Goal: Information Seeking & Learning: Learn about a topic

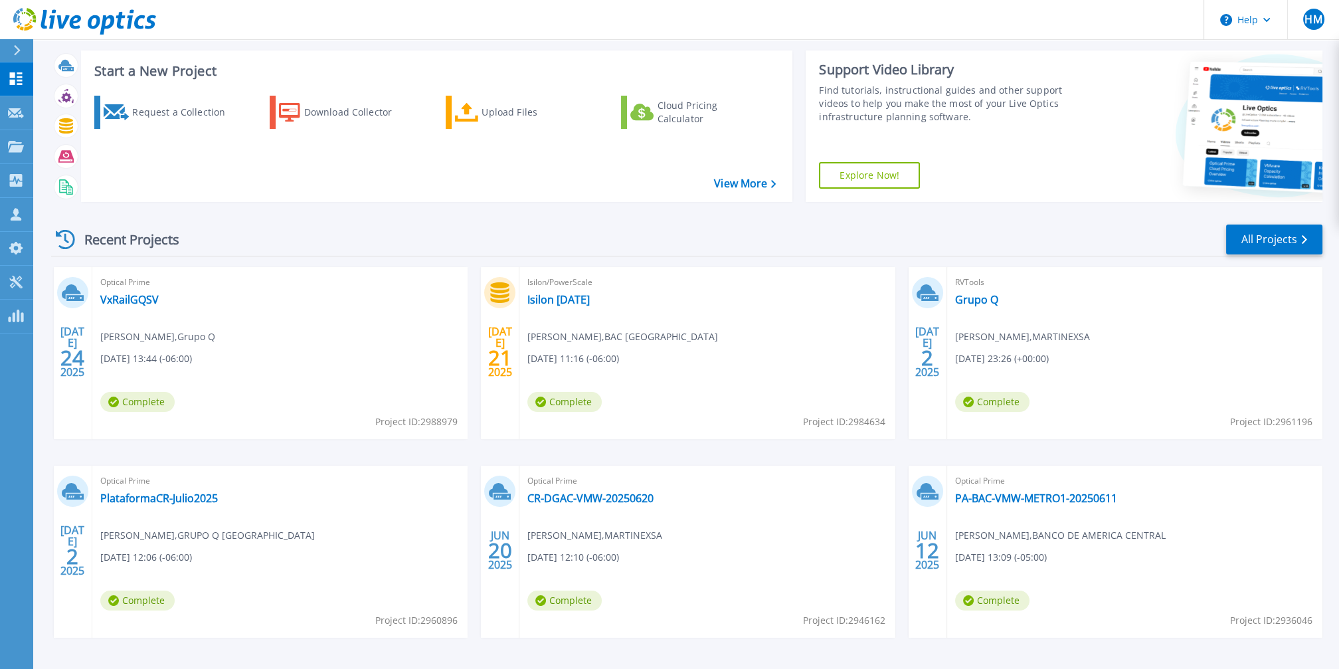
scroll to position [23, 0]
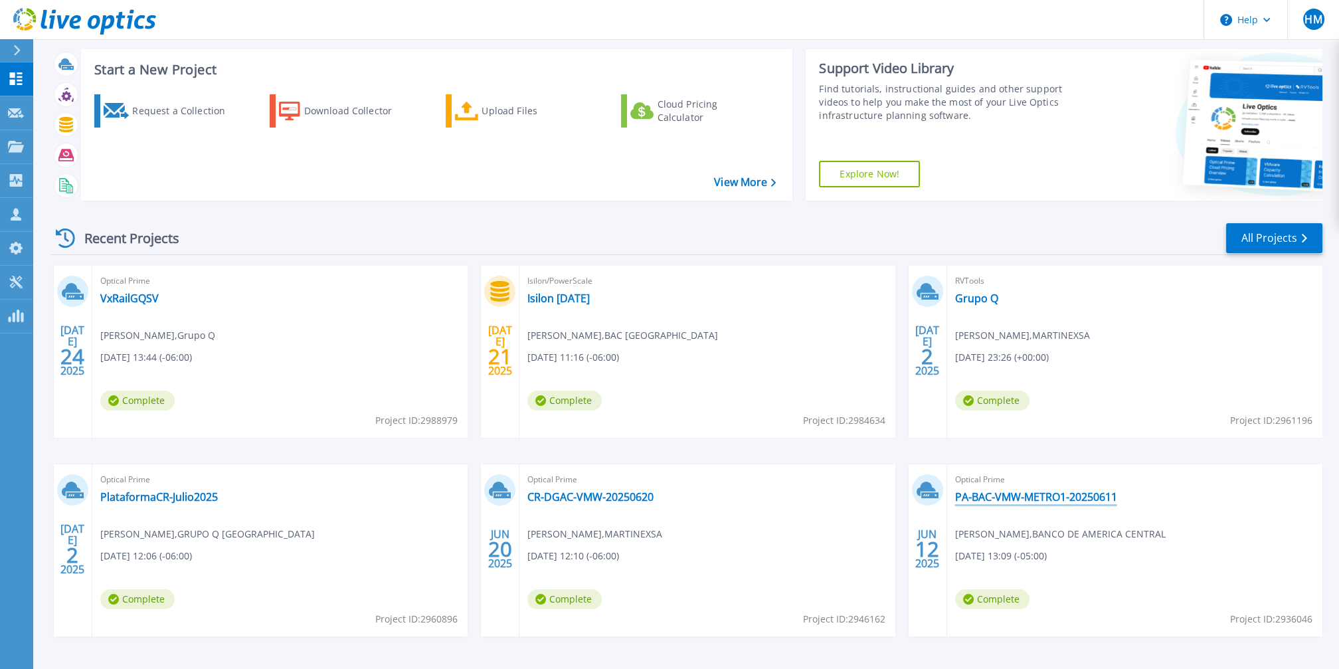
click at [984, 492] on link "PA-BAC-VMW-METRO1-20250611" at bounding box center [1036, 496] width 162 height 13
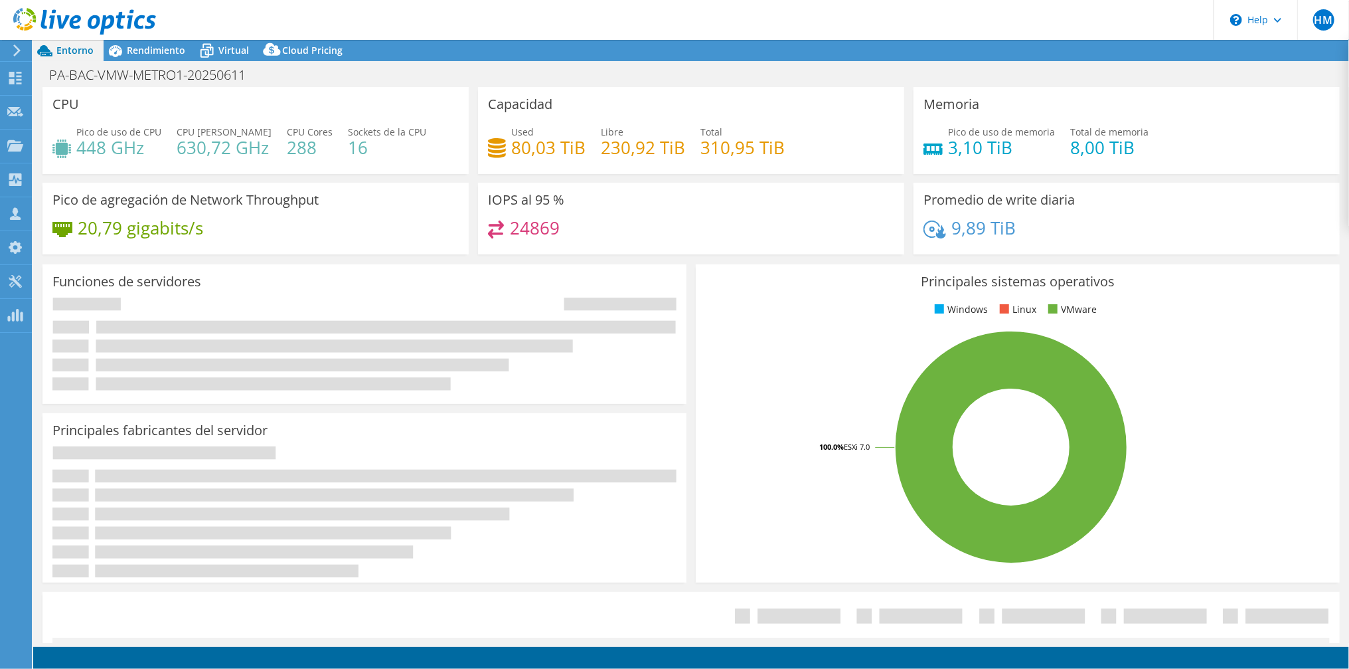
select select "USEast"
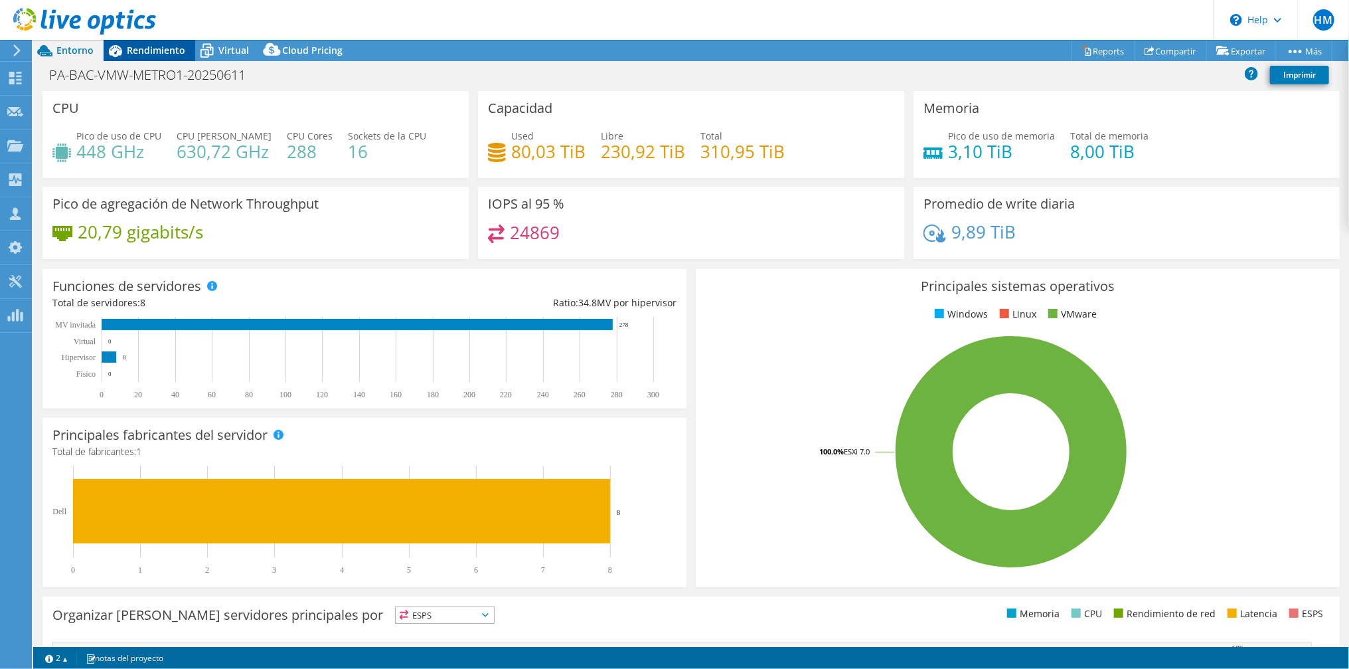
click at [155, 54] on span "Rendimiento" at bounding box center [156, 50] width 58 height 13
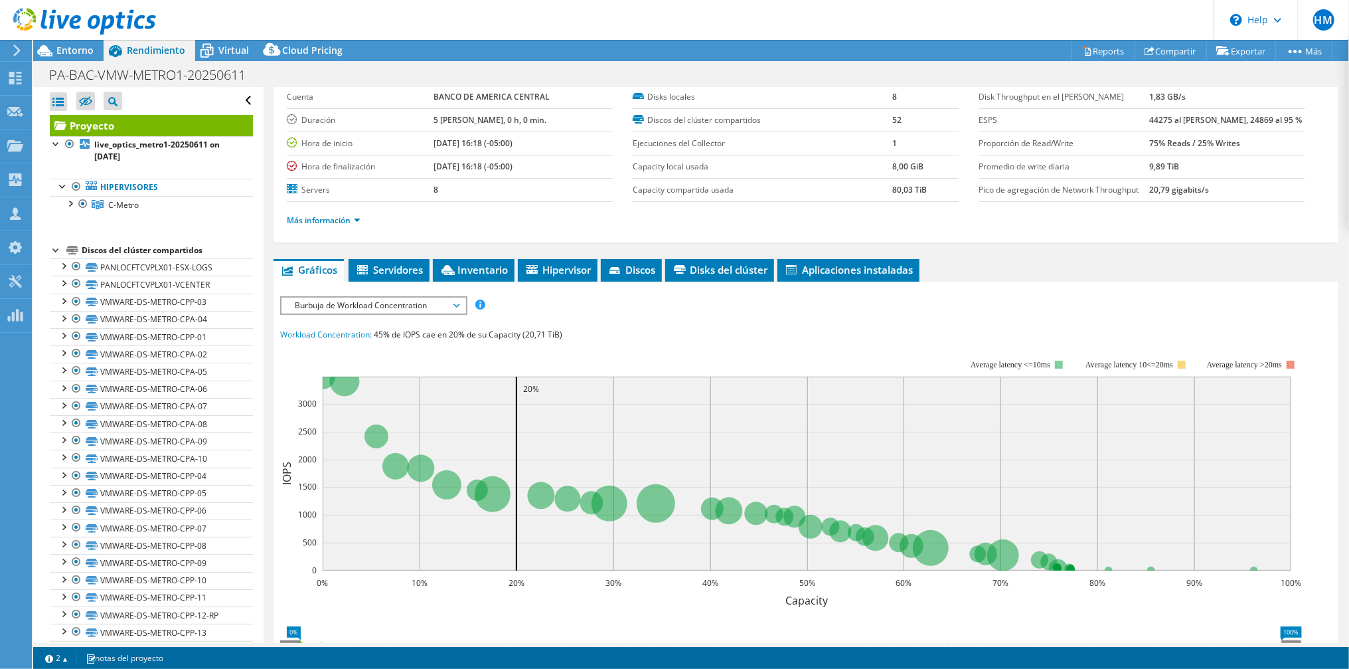
scroll to position [78, 0]
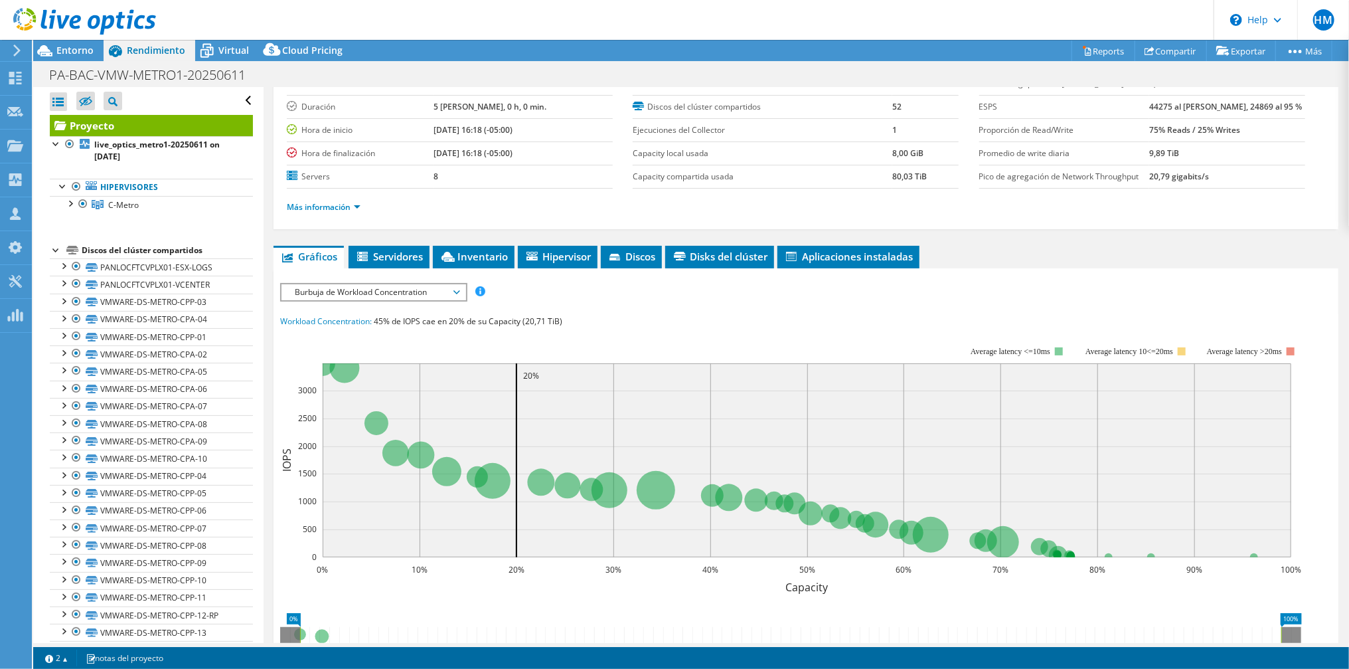
click at [361, 300] on div "ESPS Disk Throughput Tamaño de E/S Latencia Profundidad de la cola Porcentaje d…" at bounding box center [806, 528] width 1052 height 491
click at [361, 295] on span "Burbuja de Workload Concentration" at bounding box center [373, 292] width 171 height 16
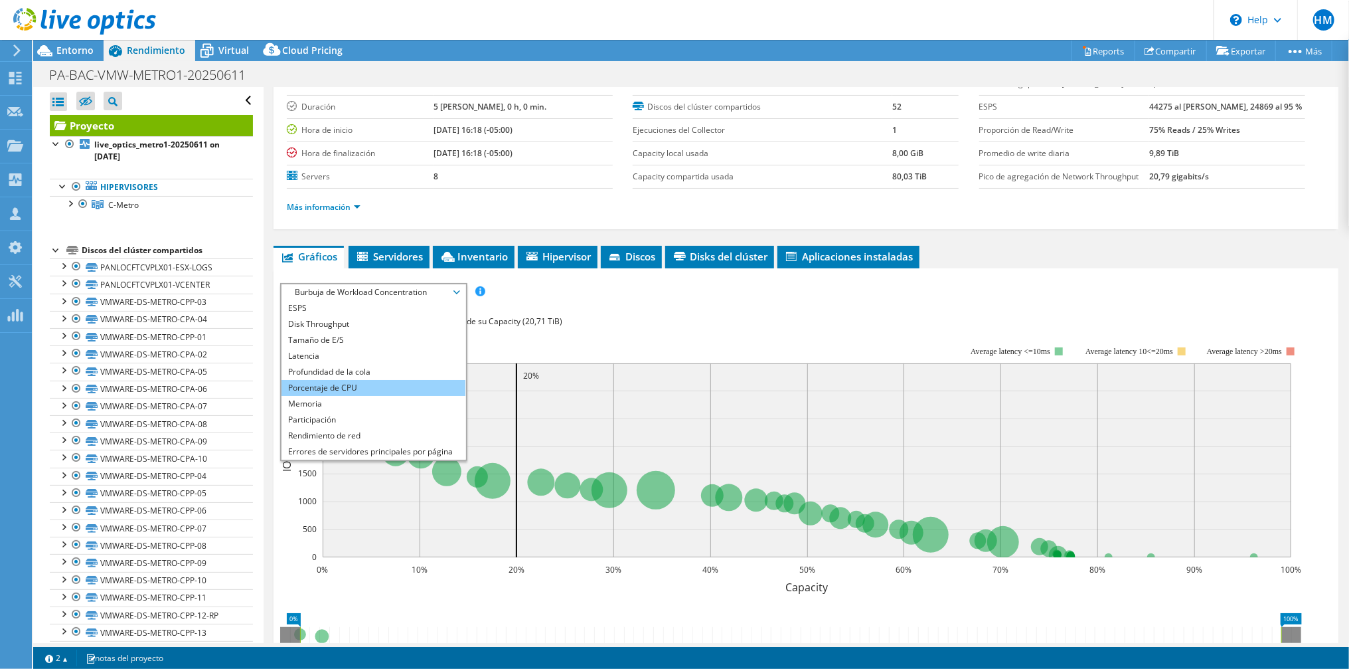
click at [349, 388] on li "Porcentaje de CPU" at bounding box center [374, 388] width 184 height 16
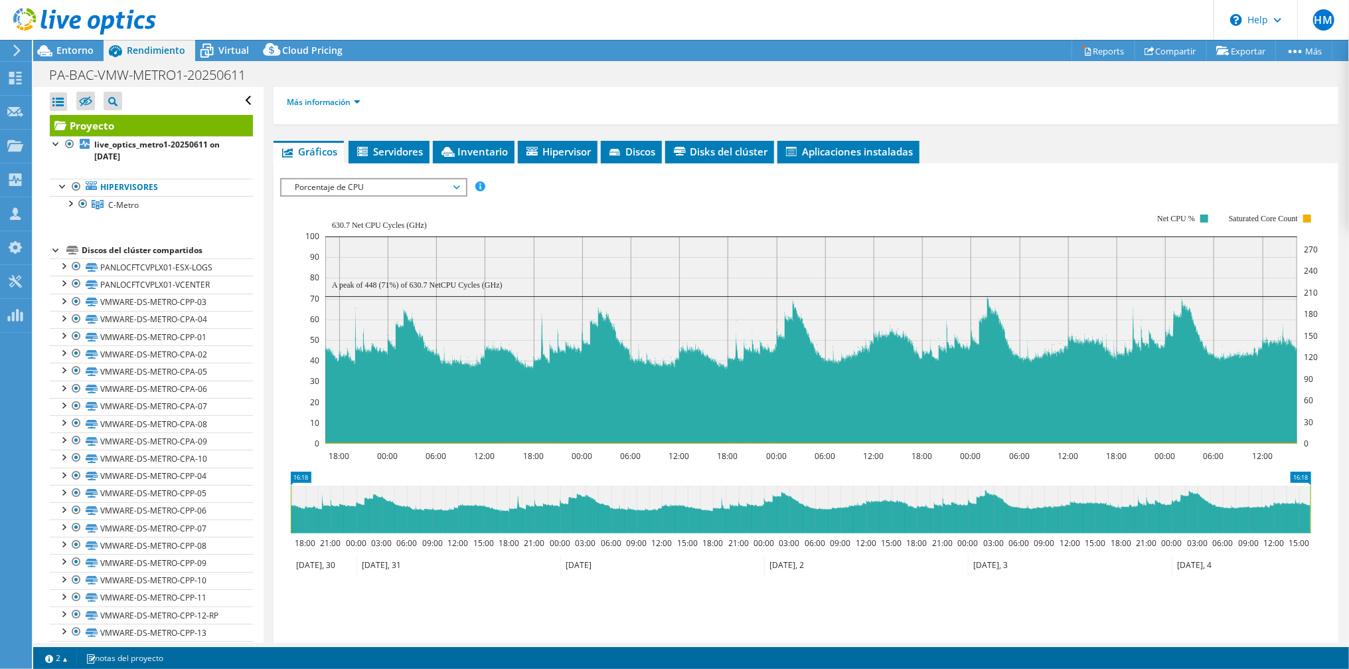
scroll to position [183, 0]
click at [329, 179] on span "Porcentaje de CPU" at bounding box center [373, 187] width 171 height 16
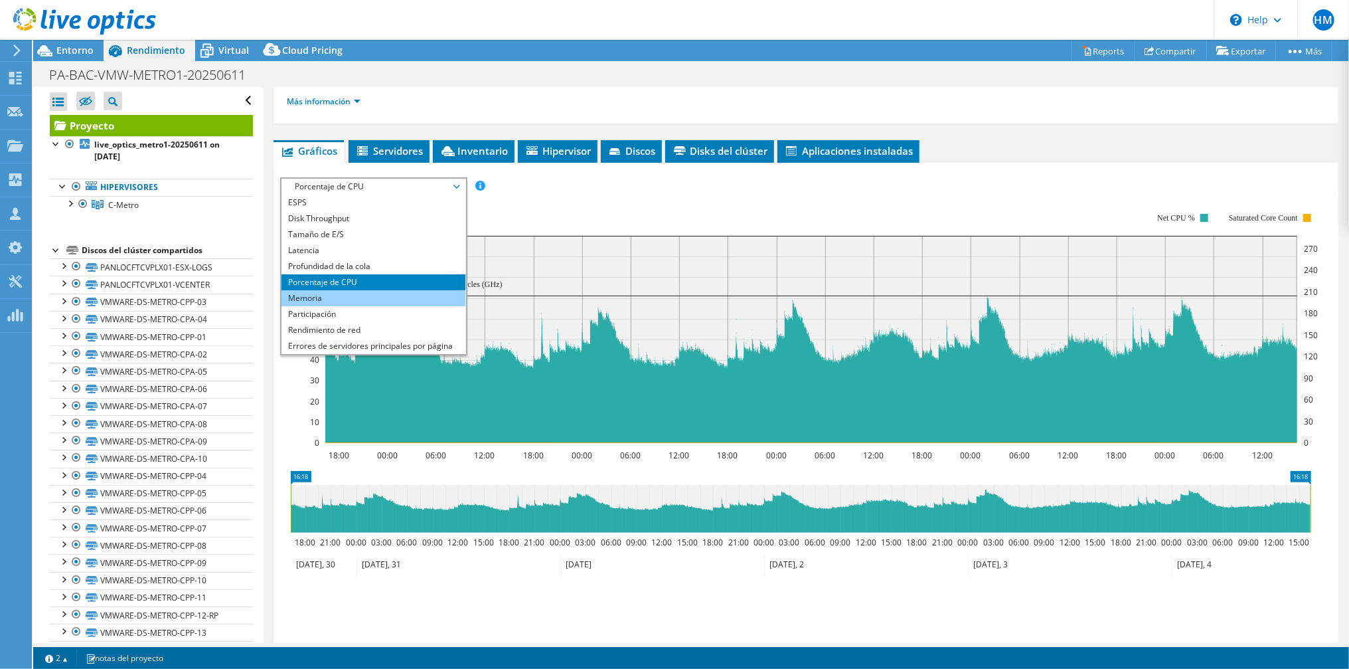
click at [332, 296] on li "Memoria" at bounding box center [374, 298] width 184 height 16
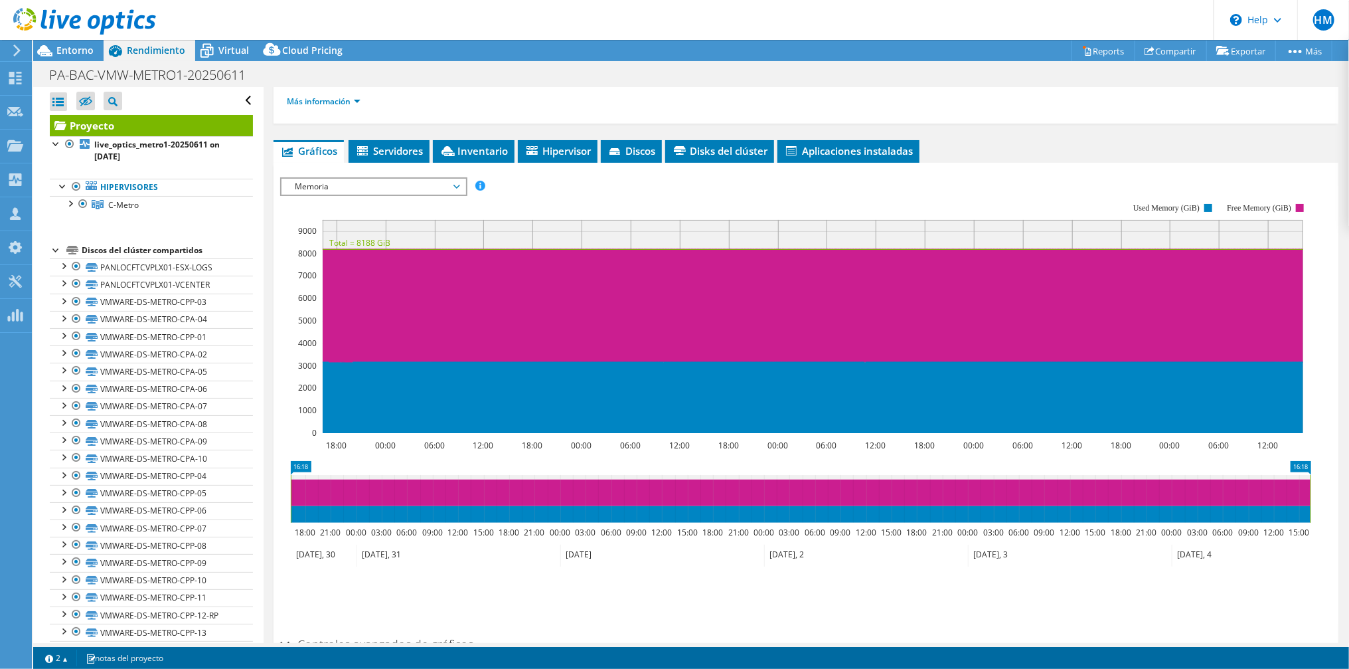
click at [360, 188] on span "Memoria" at bounding box center [373, 187] width 171 height 16
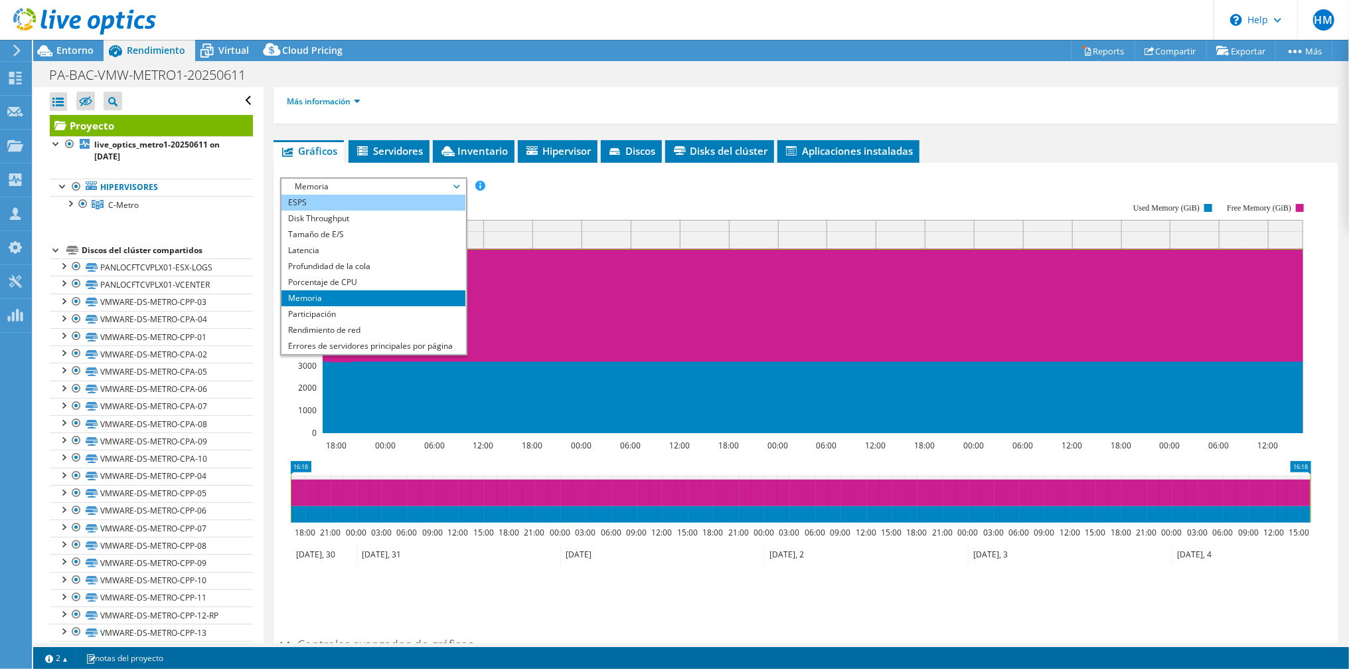
click at [322, 201] on li "ESPS" at bounding box center [374, 203] width 184 height 16
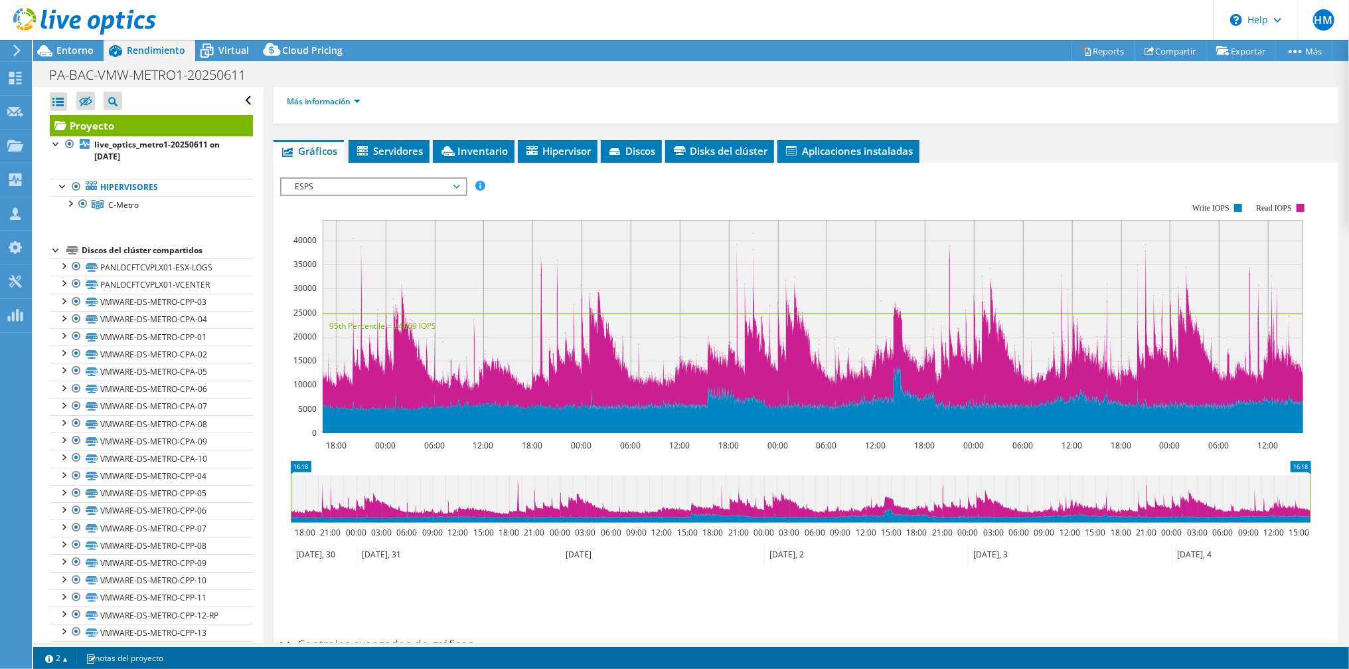
click at [332, 179] on span "ESPS" at bounding box center [373, 187] width 171 height 16
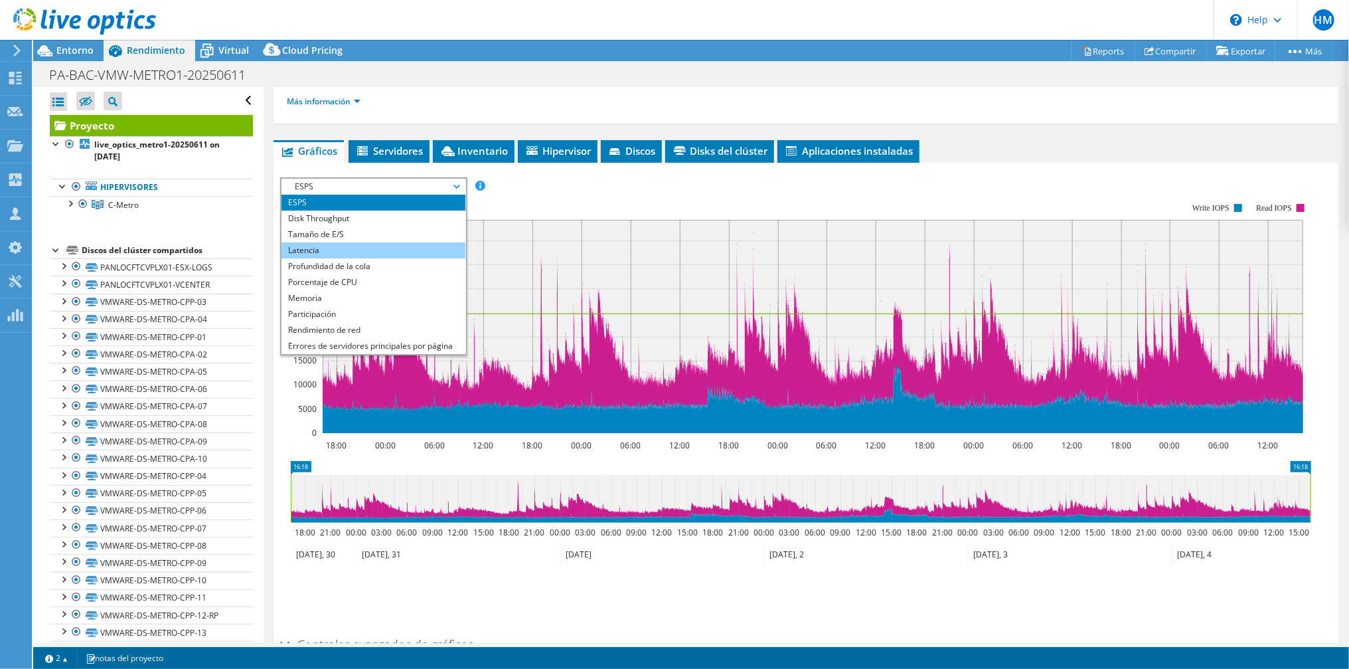
click at [327, 246] on li "Latencia" at bounding box center [374, 250] width 184 height 16
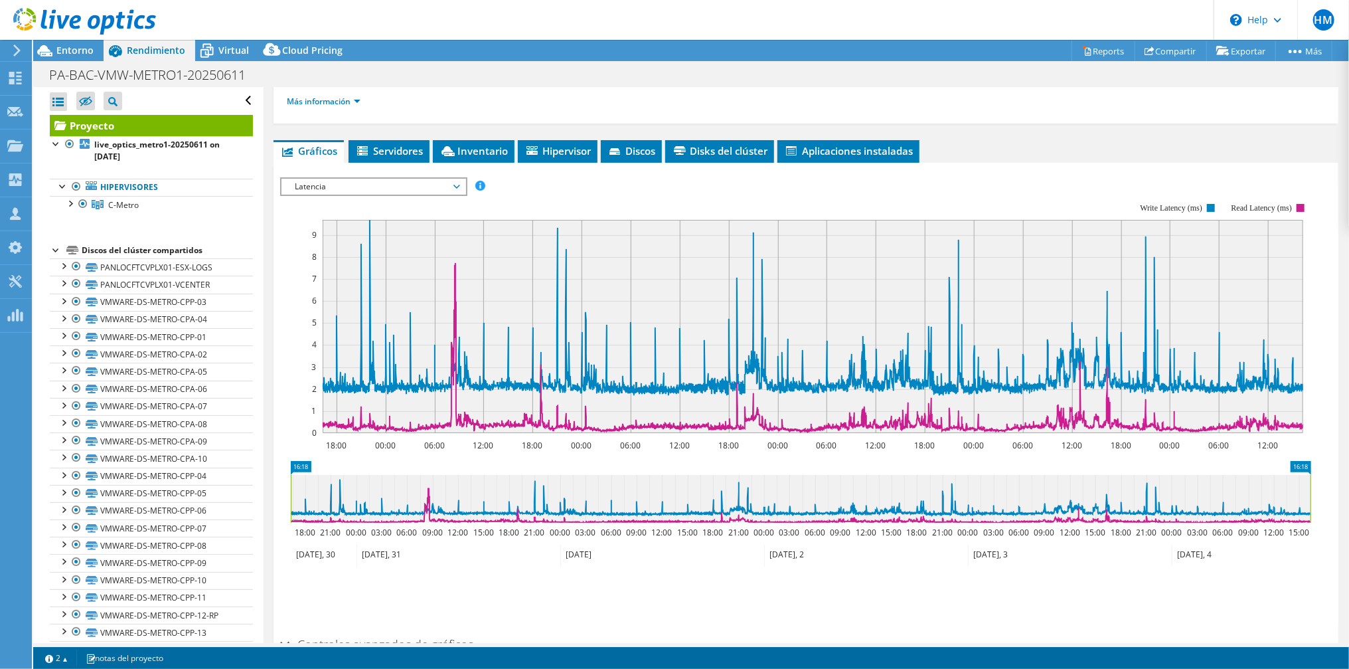
click at [360, 189] on span "Latencia" at bounding box center [373, 187] width 171 height 16
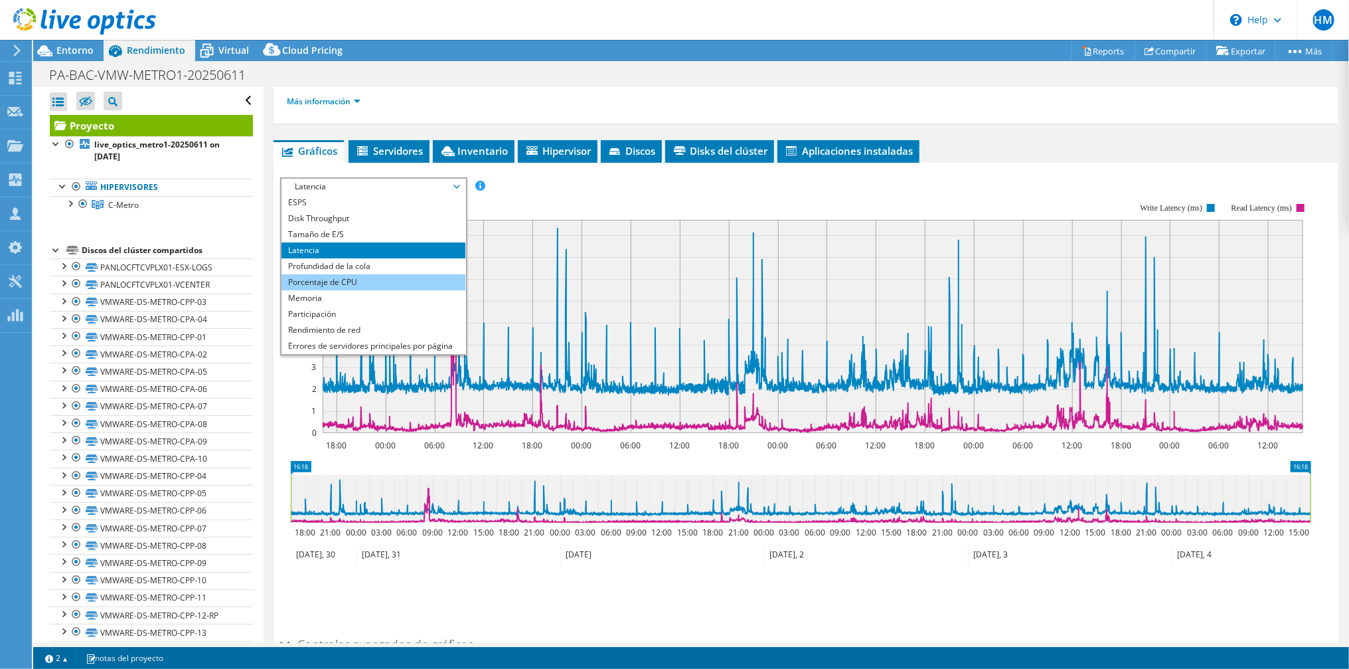
click at [354, 275] on li "Porcentaje de CPU" at bounding box center [374, 282] width 184 height 16
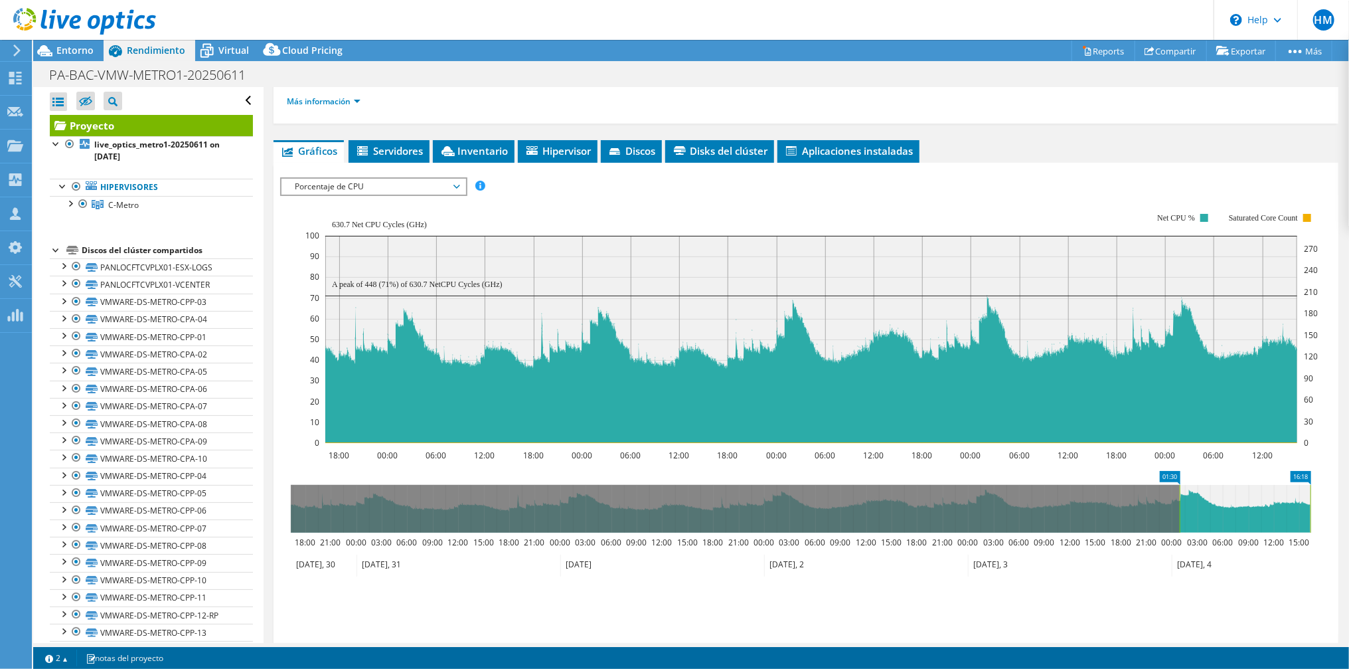
drag, startPoint x: 288, startPoint y: 513, endPoint x: 1177, endPoint y: 515, distance: 889.2
click at [1177, 515] on rect at bounding box center [1179, 509] width 5 height 48
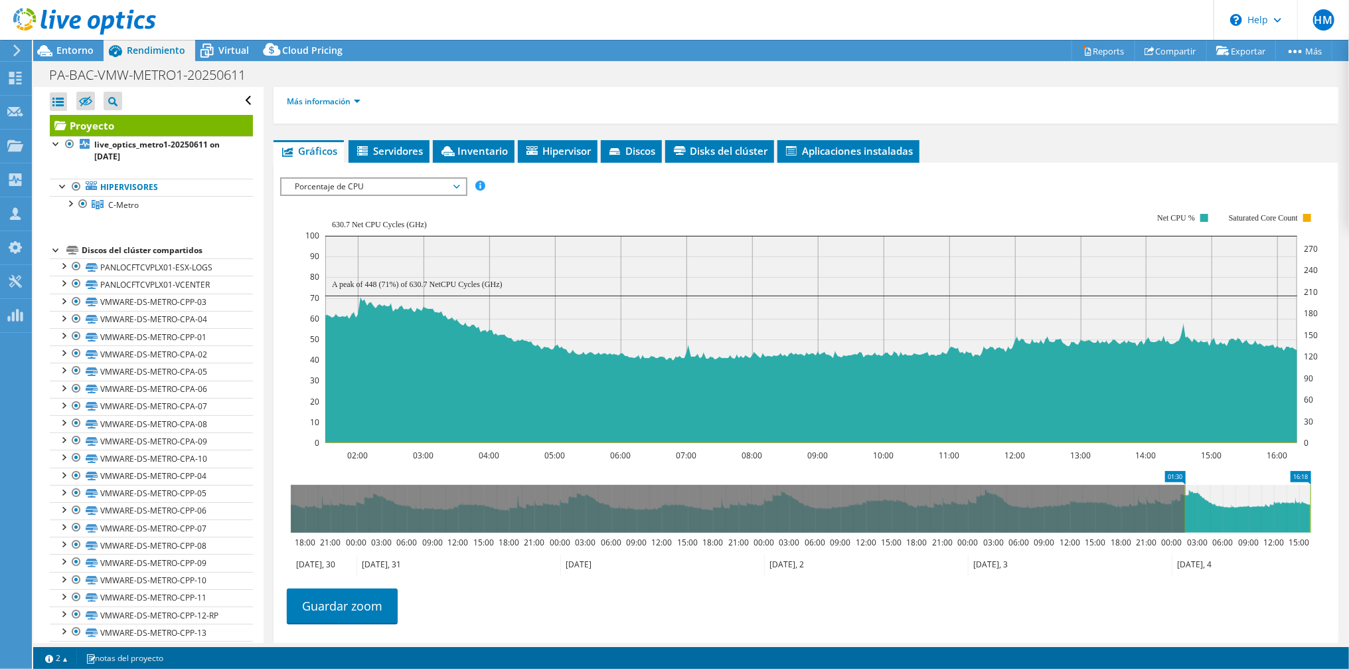
click at [350, 183] on span "Porcentaje de CPU" at bounding box center [373, 187] width 171 height 16
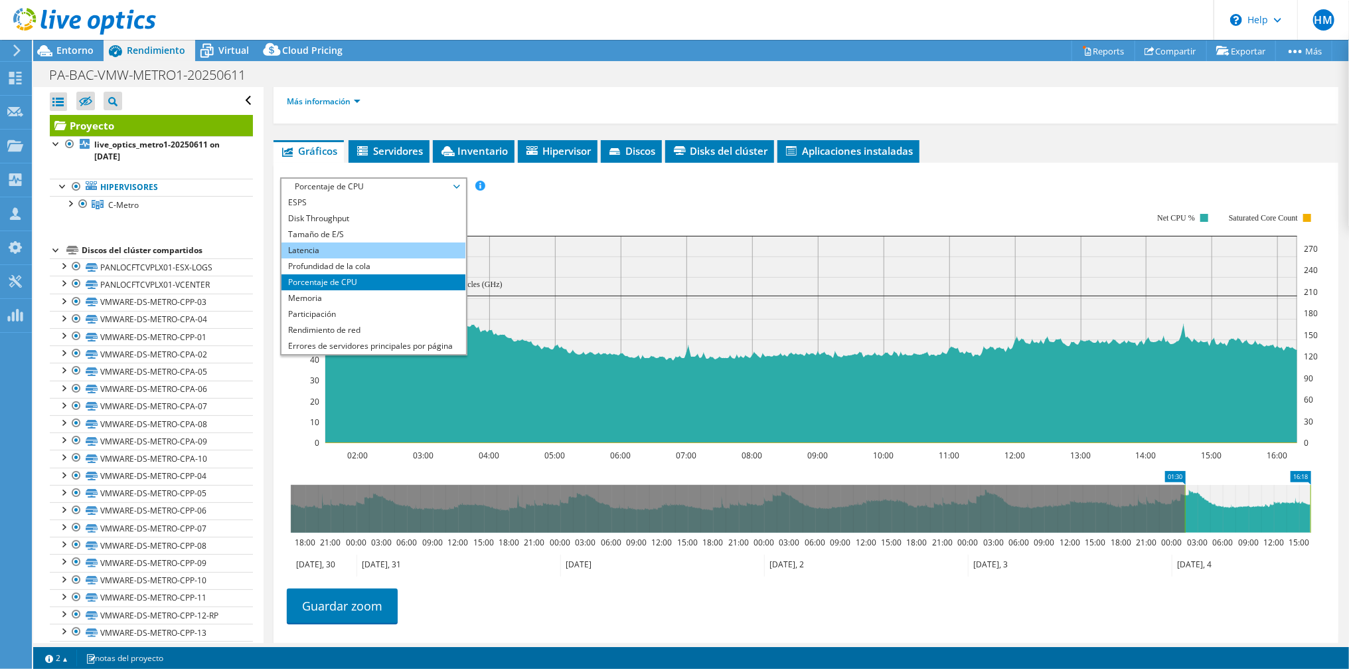
click at [342, 244] on li "Latencia" at bounding box center [374, 250] width 184 height 16
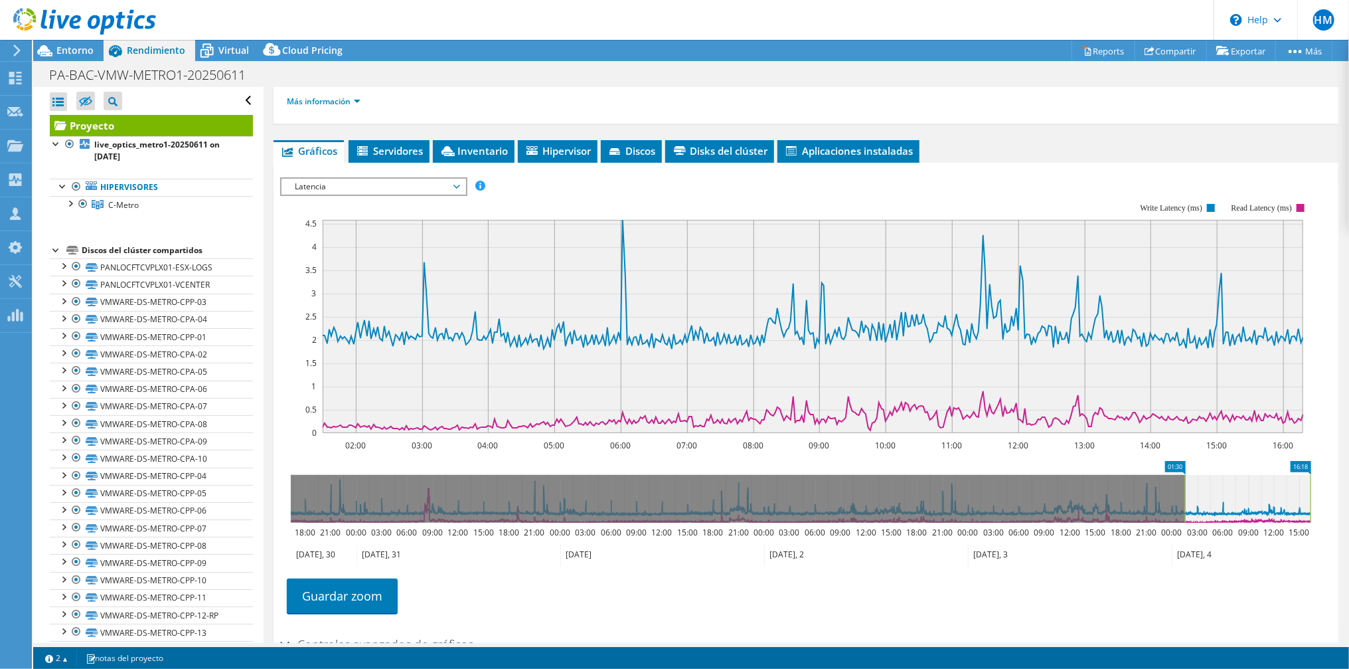
click at [357, 184] on span "Latencia" at bounding box center [373, 187] width 171 height 16
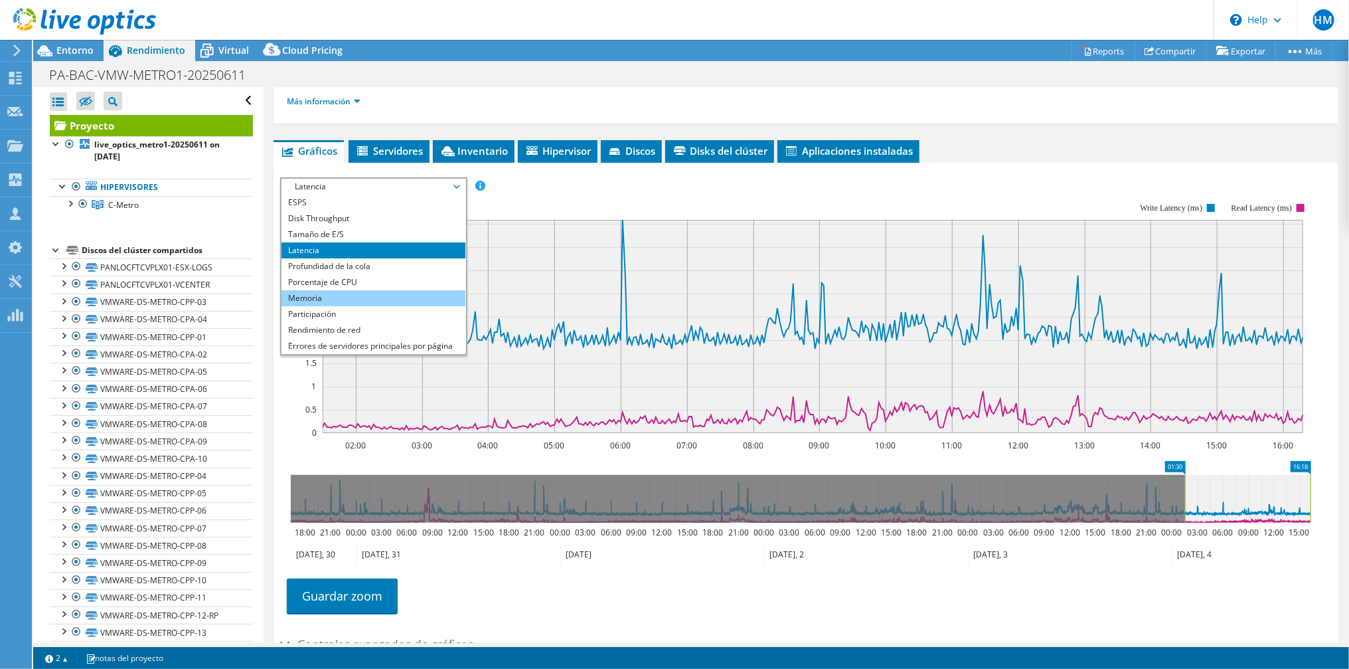
click at [345, 294] on li "Memoria" at bounding box center [374, 298] width 184 height 16
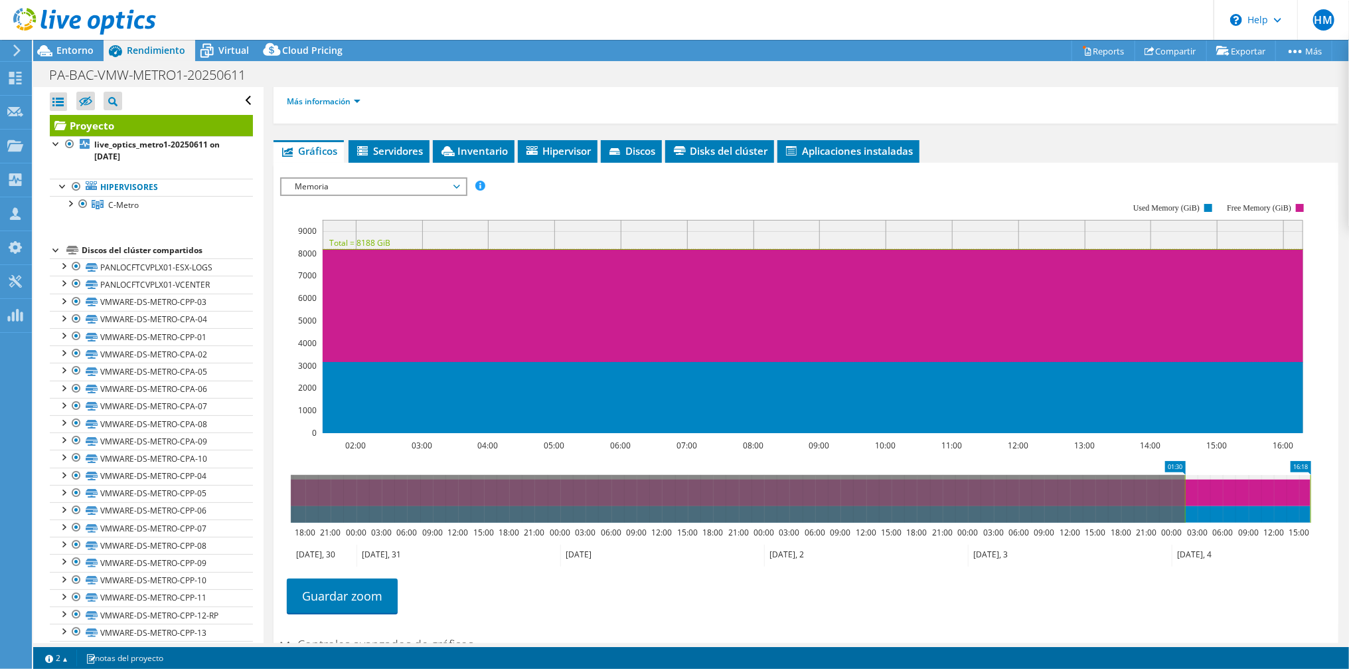
click at [351, 181] on span "Memoria" at bounding box center [373, 187] width 171 height 16
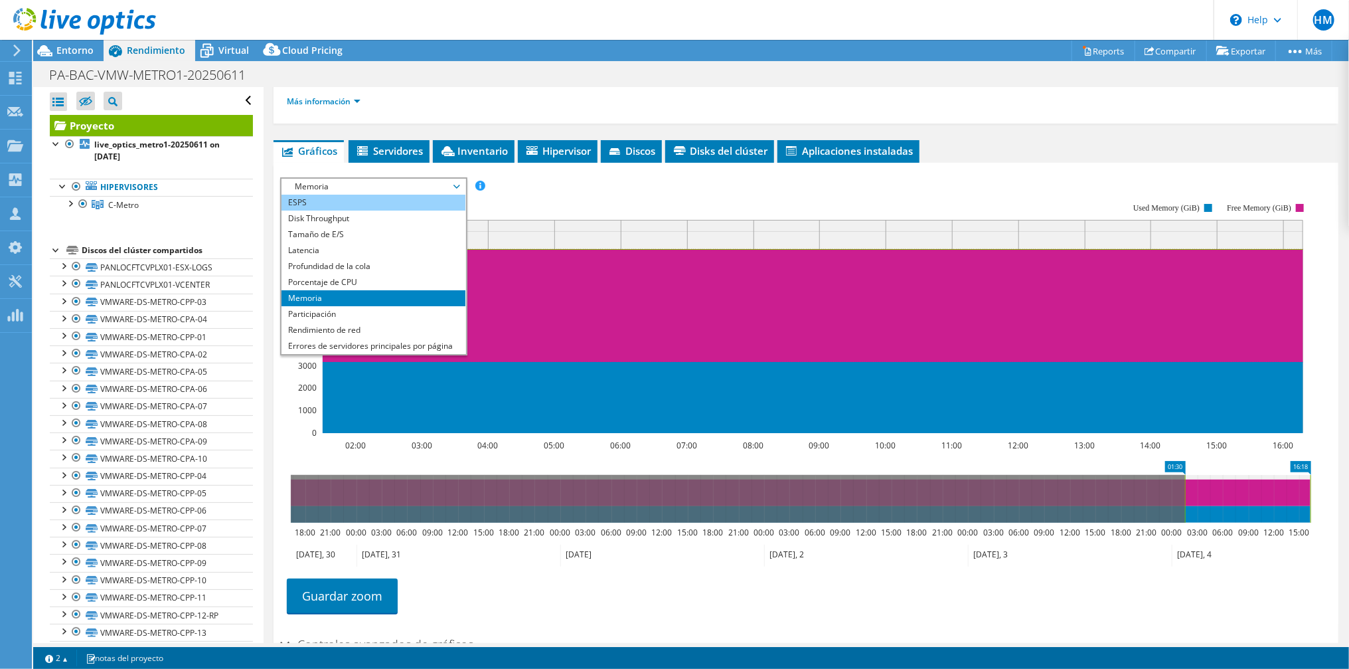
click at [349, 196] on li "ESPS" at bounding box center [374, 203] width 184 height 16
